Goal: Find specific page/section: Find specific page/section

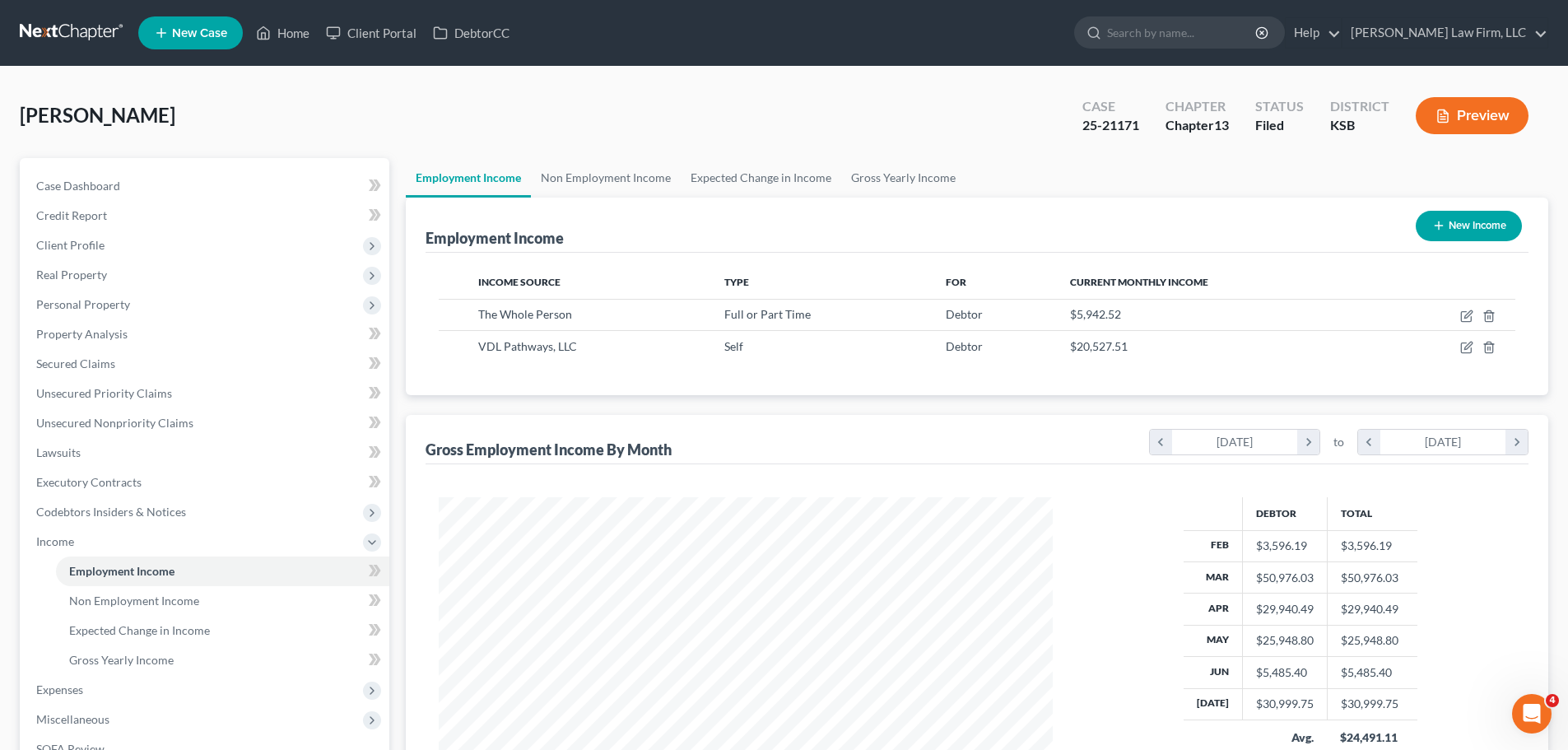
scroll to position [307, 647]
click at [288, 37] on link "Home" at bounding box center [283, 33] width 70 height 30
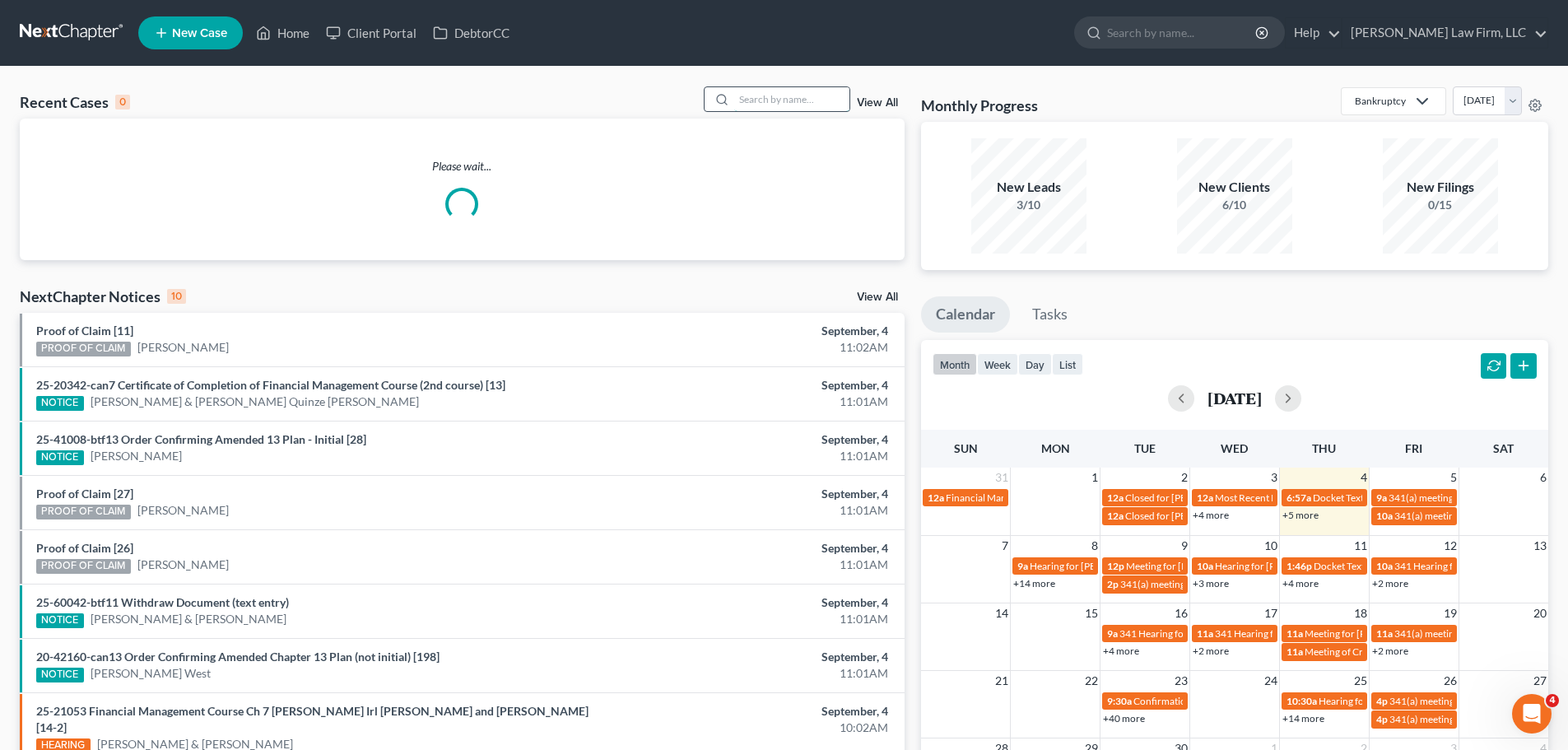
click at [817, 98] on input "search" at bounding box center [791, 99] width 115 height 24
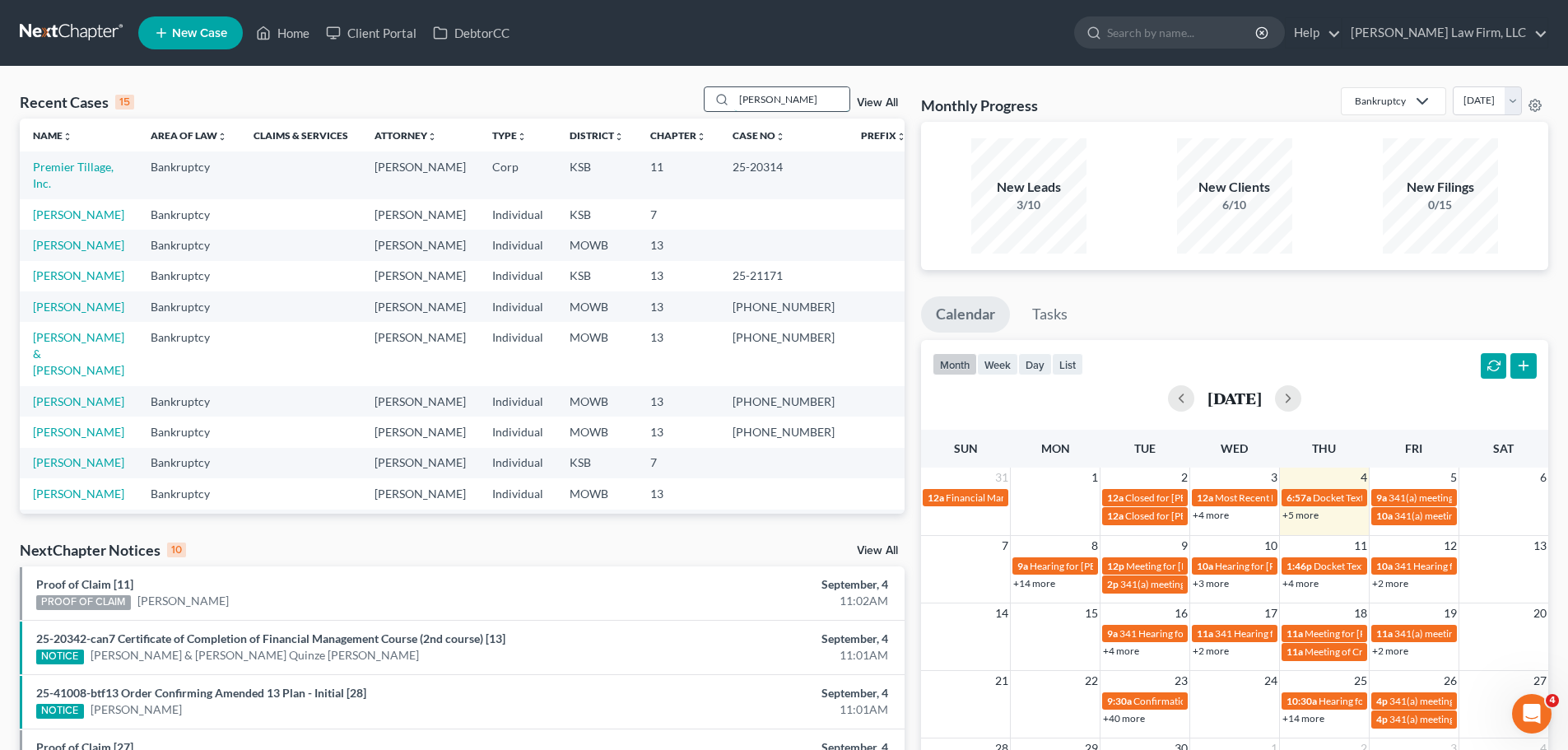
type input "[PERSON_NAME]"
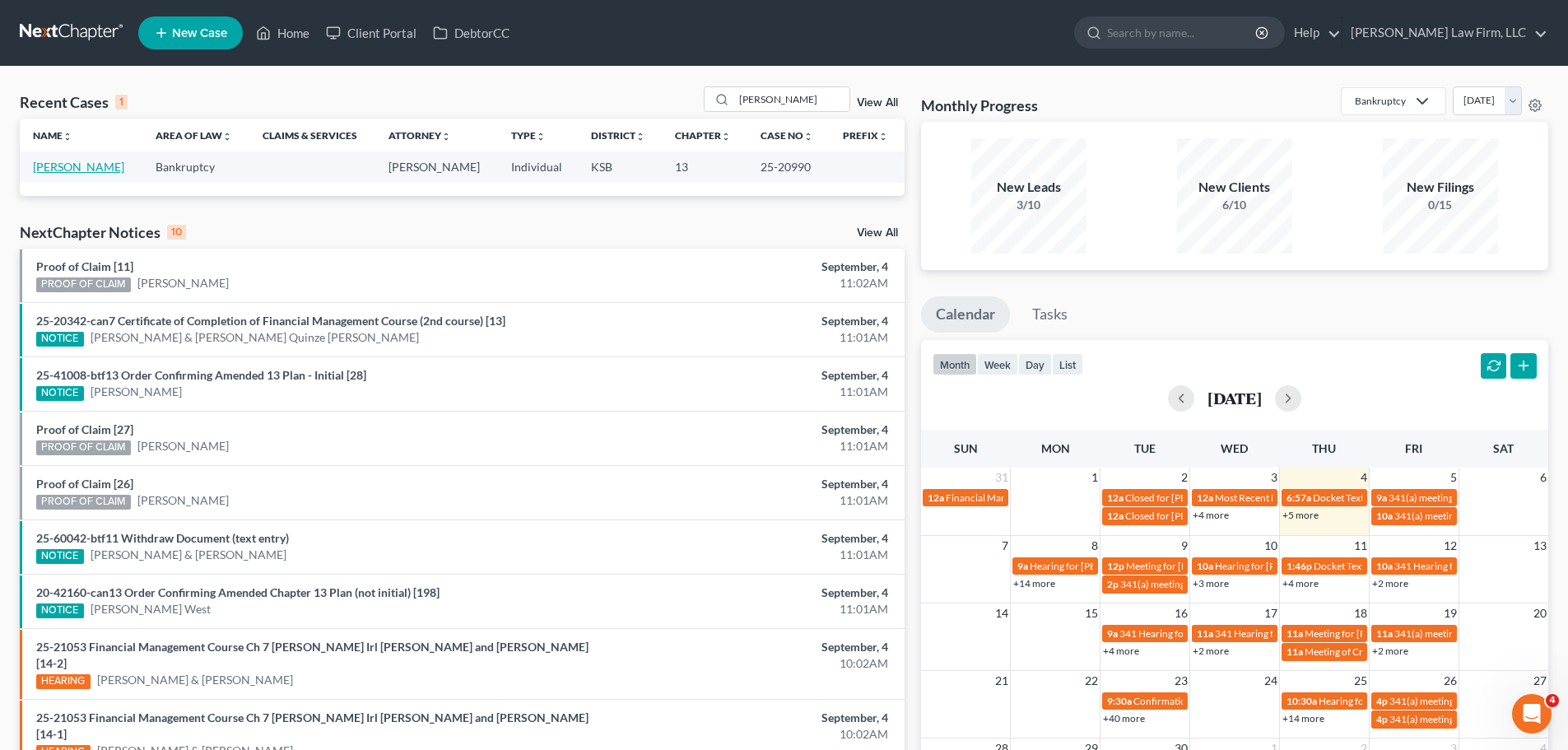
click at [36, 168] on link "[PERSON_NAME]" at bounding box center [79, 166] width 91 height 14
select select "4"
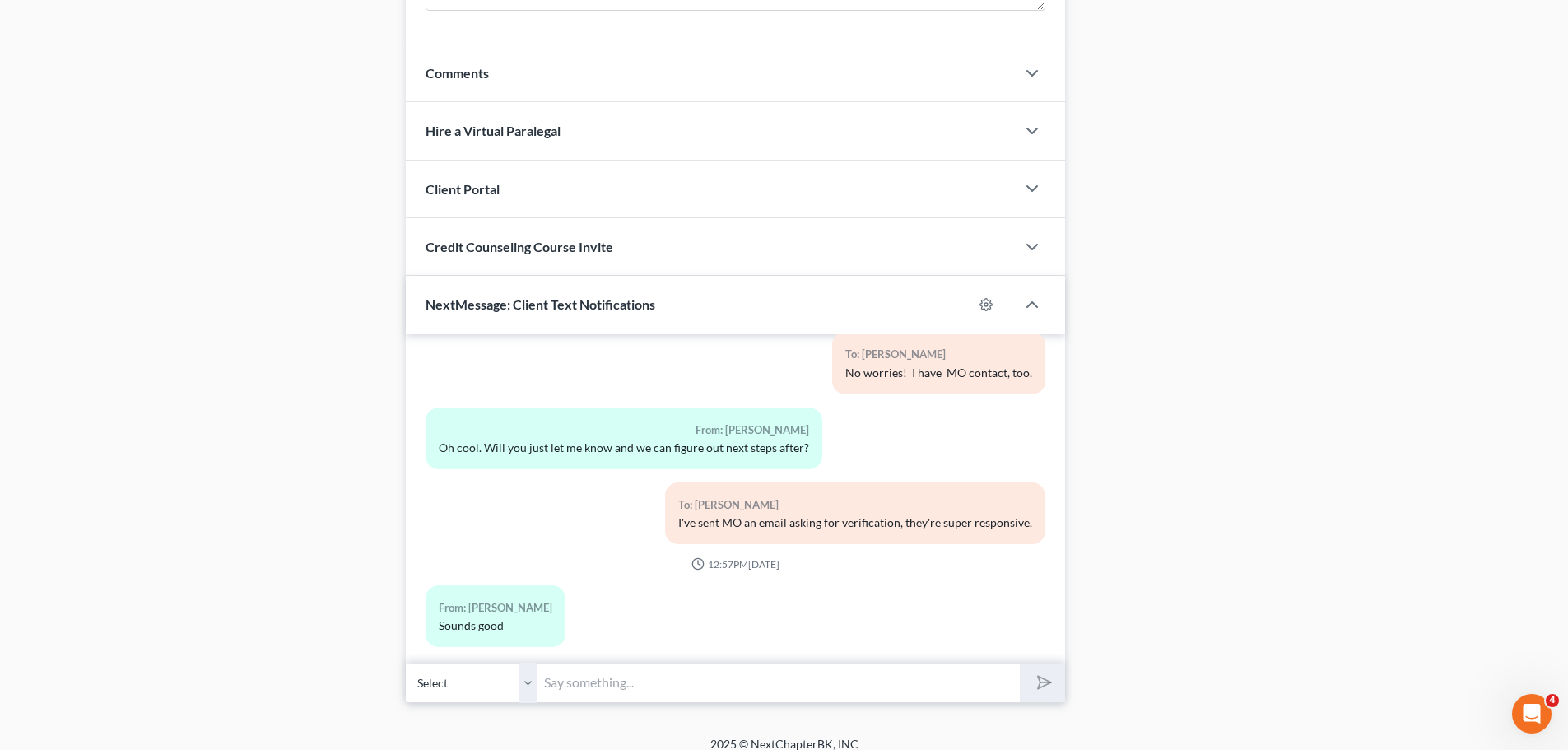
scroll to position [1384, 0]
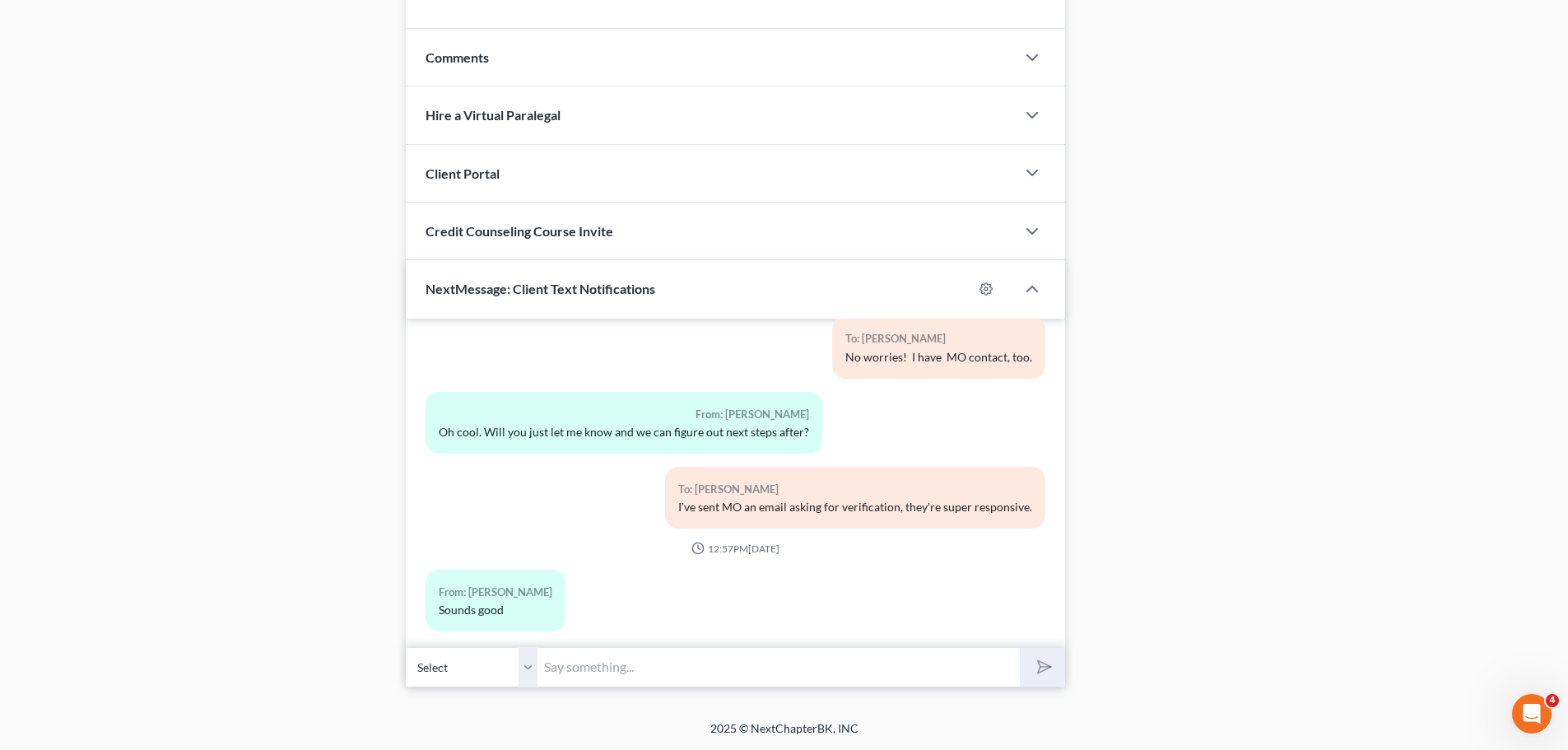
drag, startPoint x: 529, startPoint y: 660, endPoint x: 589, endPoint y: 668, distance: 60.5
click at [529, 660] on select "Select [PHONE_NUMBER] - [PERSON_NAME]" at bounding box center [472, 667] width 131 height 40
click at [599, 668] on input "text" at bounding box center [778, 667] width 482 height 40
